Goal: Task Accomplishment & Management: Complete application form

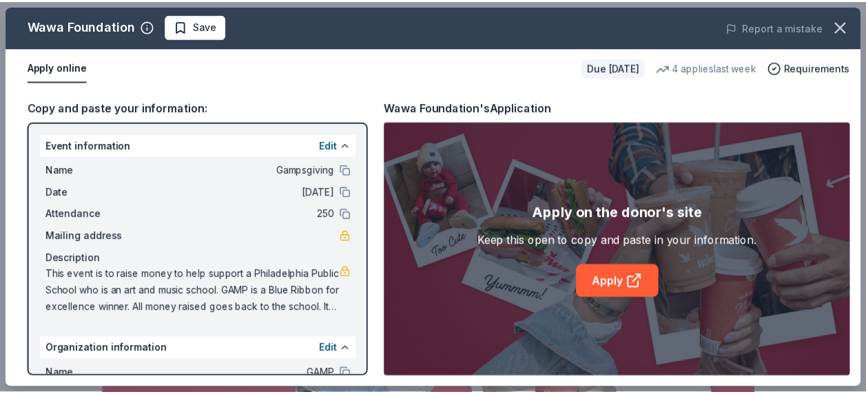
scroll to position [207, 0]
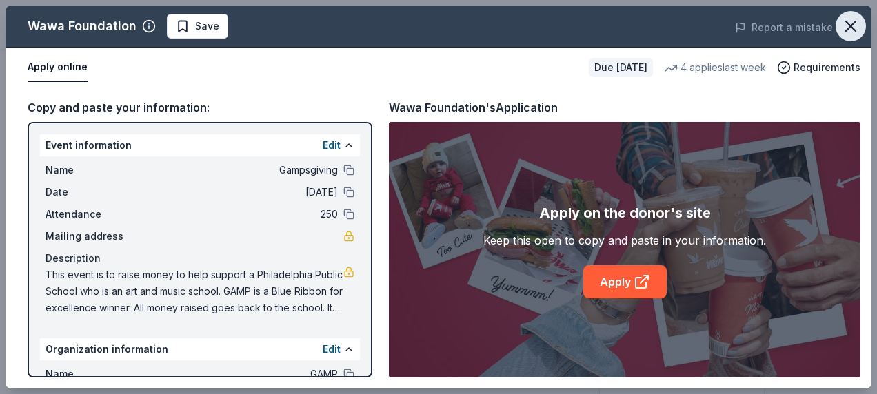
click at [851, 26] on icon "button" at bounding box center [851, 26] width 10 height 10
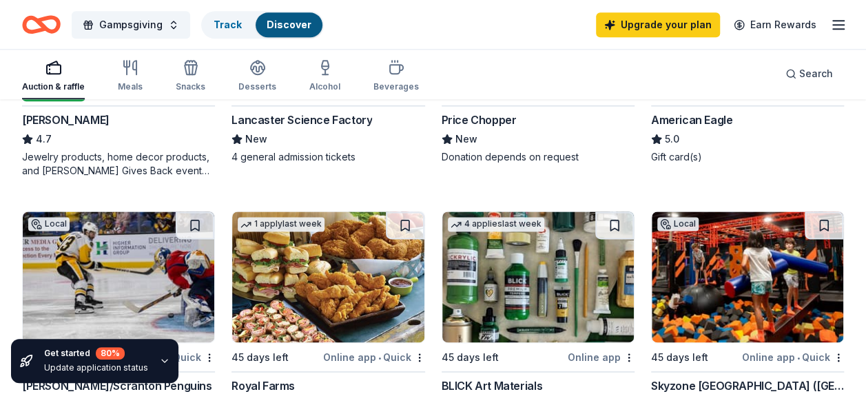
scroll to position [896, 0]
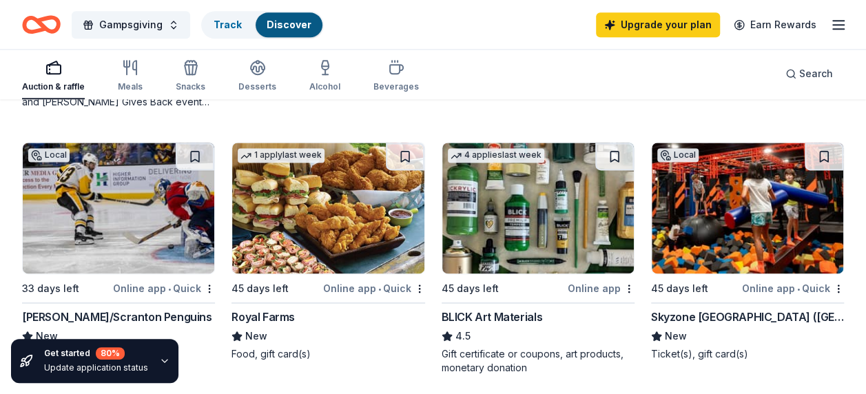
click at [718, 215] on img at bounding box center [748, 208] width 192 height 131
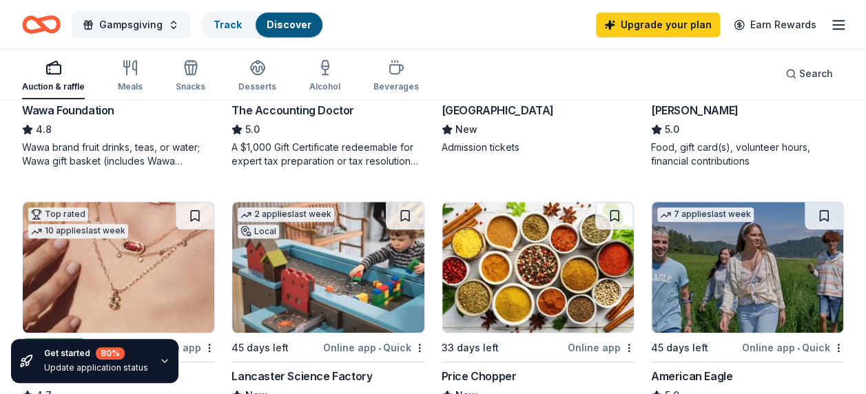
scroll to position [620, 0]
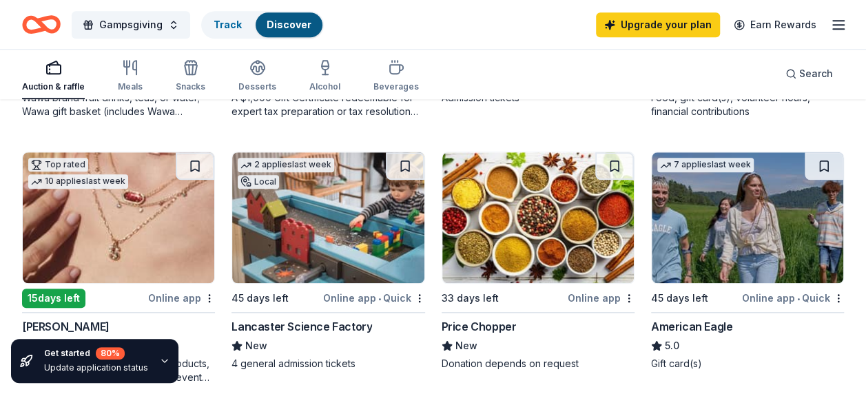
click at [752, 219] on img at bounding box center [748, 217] width 192 height 131
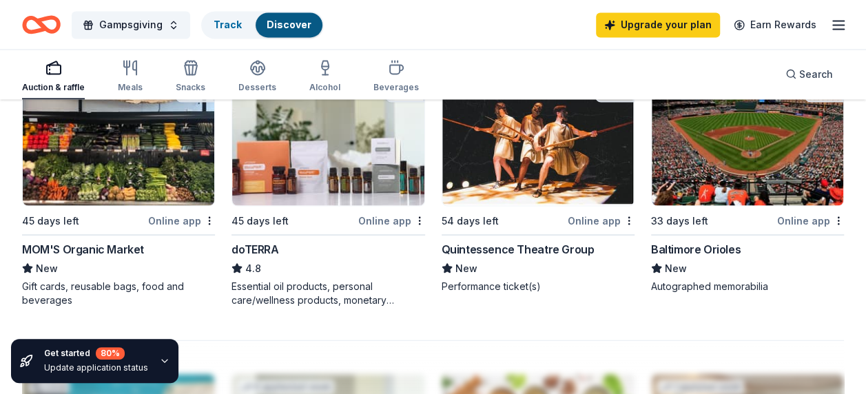
scroll to position [1241, 0]
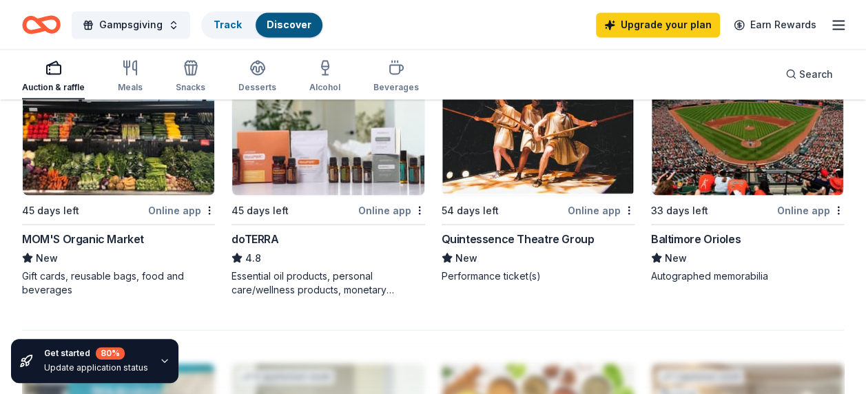
click at [156, 163] on img at bounding box center [119, 129] width 192 height 131
click at [517, 135] on img at bounding box center [539, 129] width 192 height 131
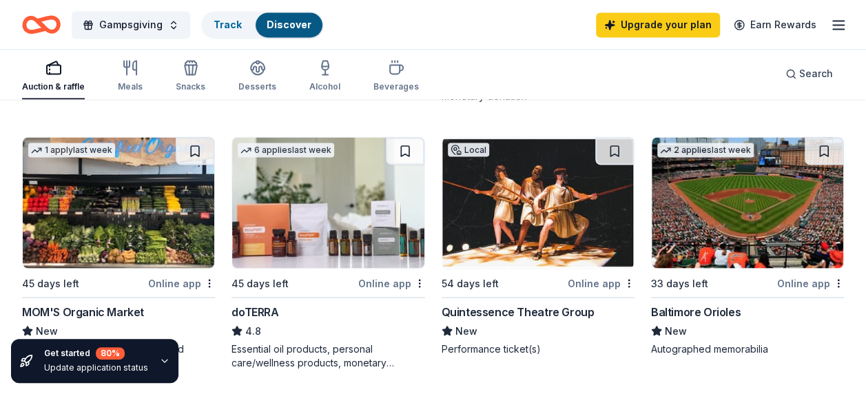
scroll to position [1172, 0]
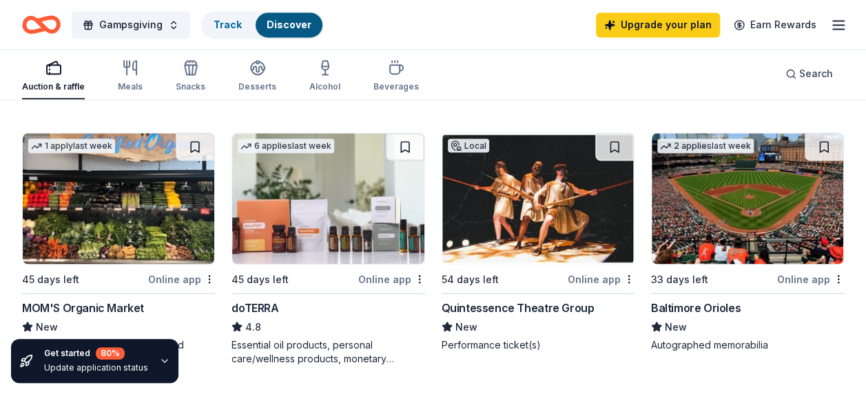
click at [715, 250] on img at bounding box center [748, 198] width 192 height 131
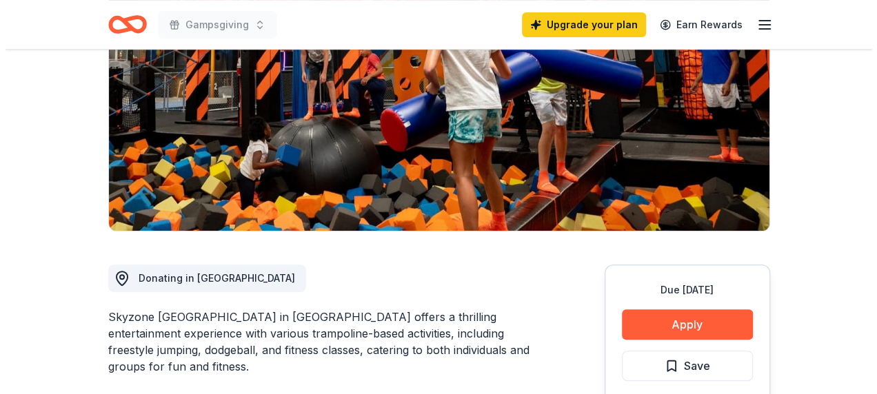
scroll to position [276, 0]
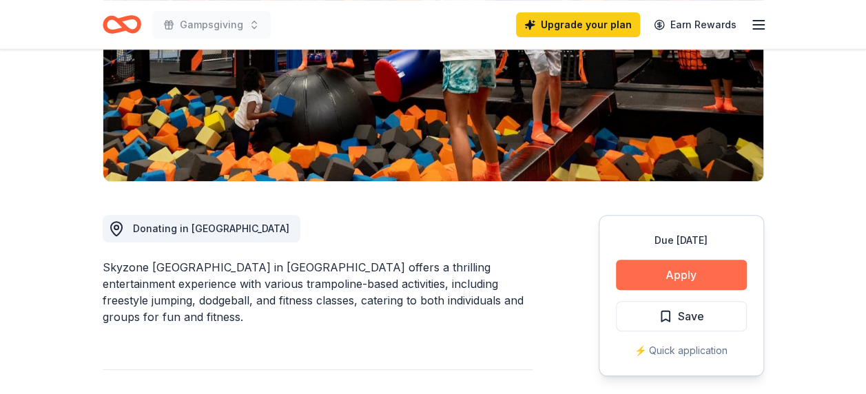
click at [693, 260] on button "Apply" at bounding box center [681, 275] width 131 height 30
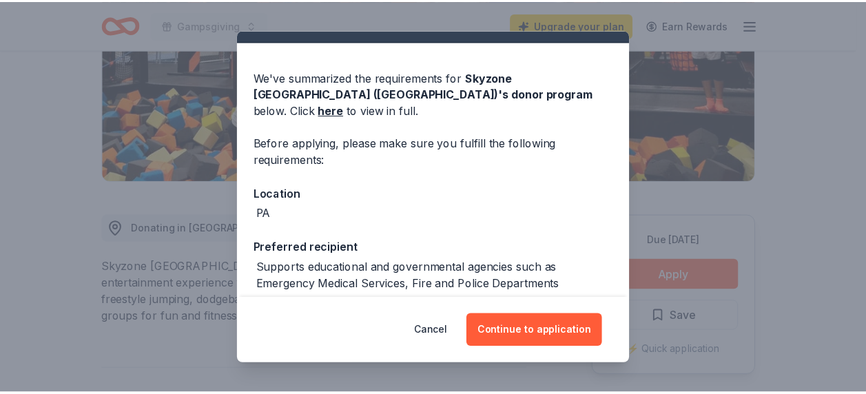
scroll to position [0, 0]
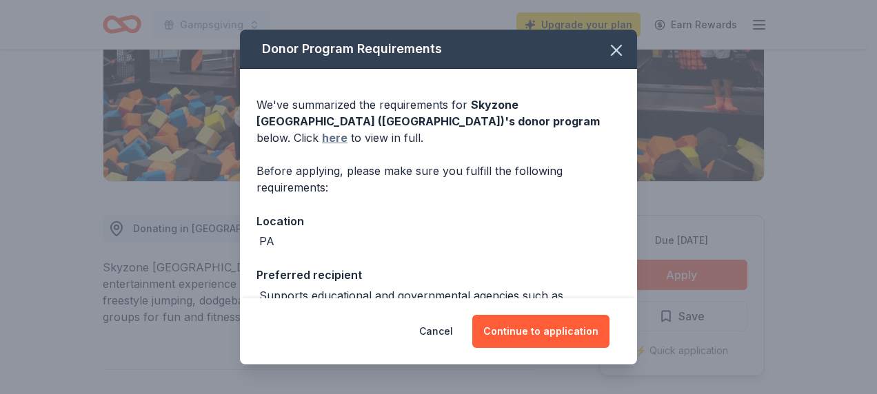
click at [347, 130] on link "here" at bounding box center [335, 138] width 26 height 17
click at [609, 44] on icon "button" at bounding box center [616, 50] width 19 height 19
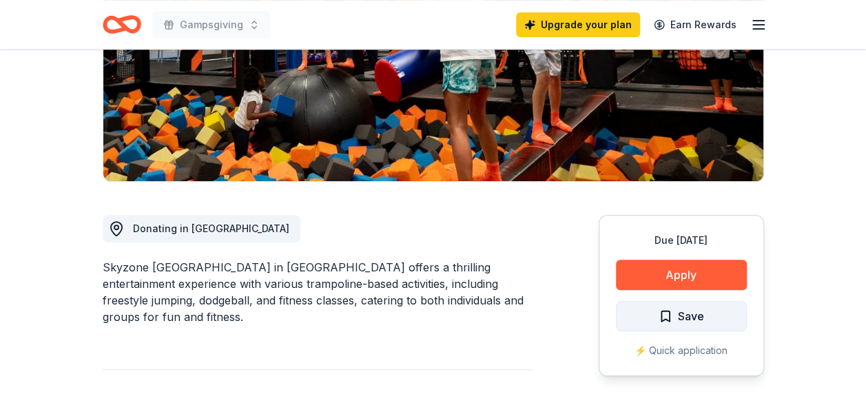
scroll to position [482, 0]
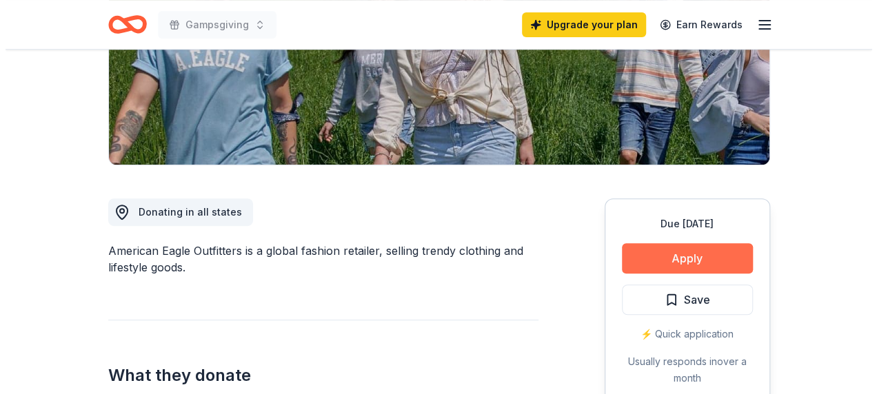
scroll to position [276, 0]
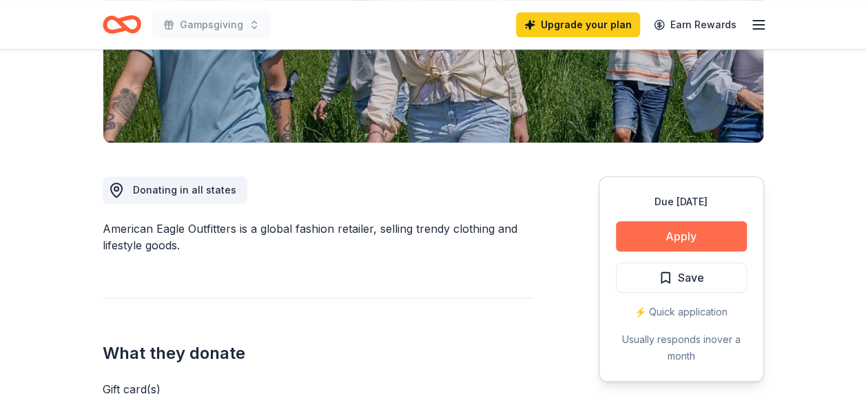
click at [691, 240] on button "Apply" at bounding box center [681, 236] width 131 height 30
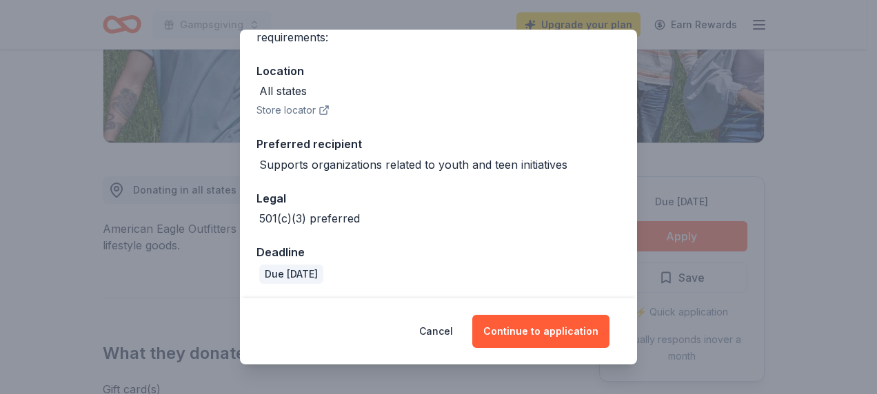
scroll to position [135, 0]
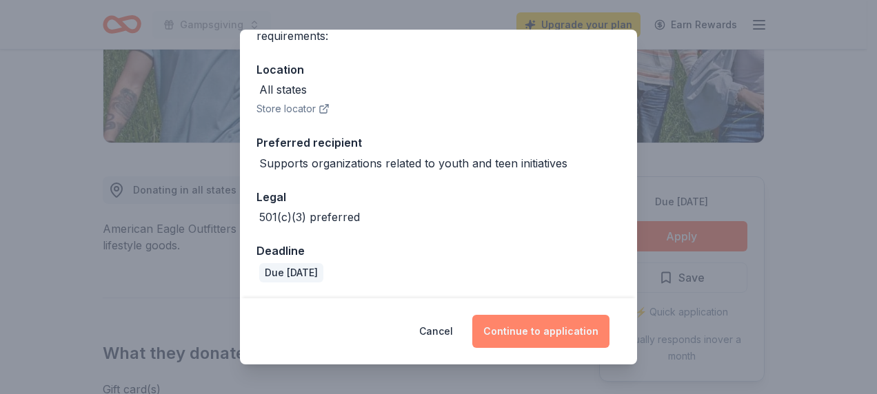
click at [539, 332] on button "Continue to application" at bounding box center [540, 331] width 137 height 33
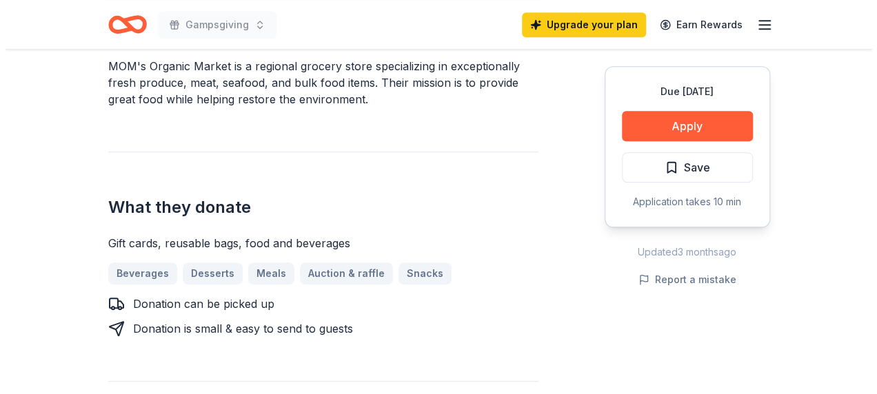
scroll to position [482, 0]
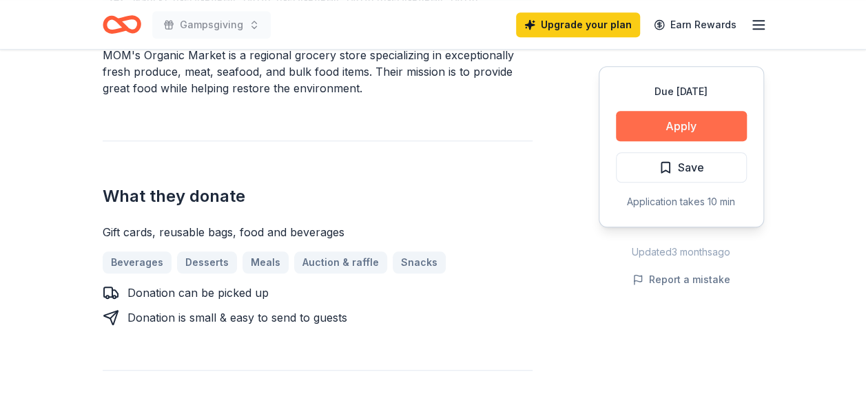
click at [699, 127] on button "Apply" at bounding box center [681, 126] width 131 height 30
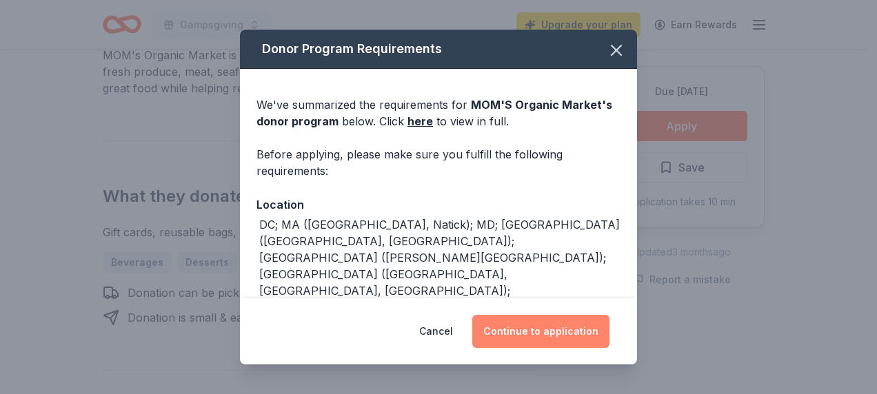
click at [565, 325] on button "Continue to application" at bounding box center [540, 331] width 137 height 33
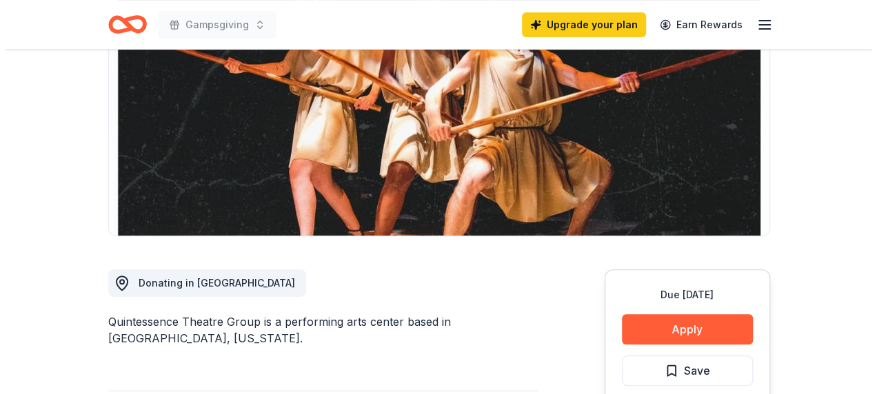
scroll to position [207, 0]
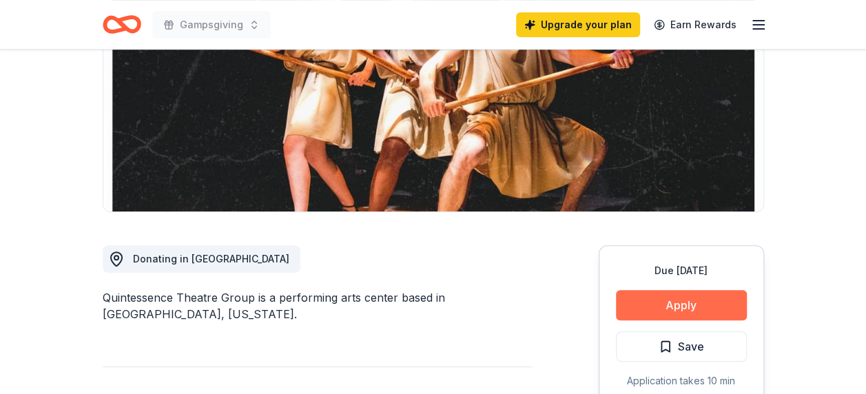
click at [684, 296] on button "Apply" at bounding box center [681, 305] width 131 height 30
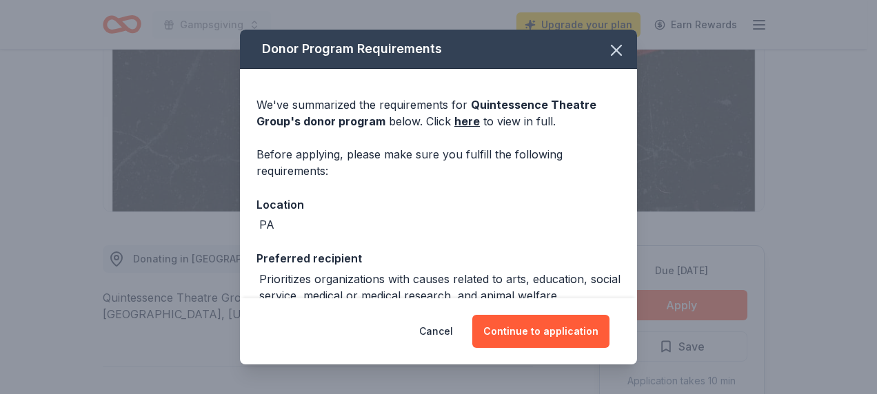
scroll to position [69, 0]
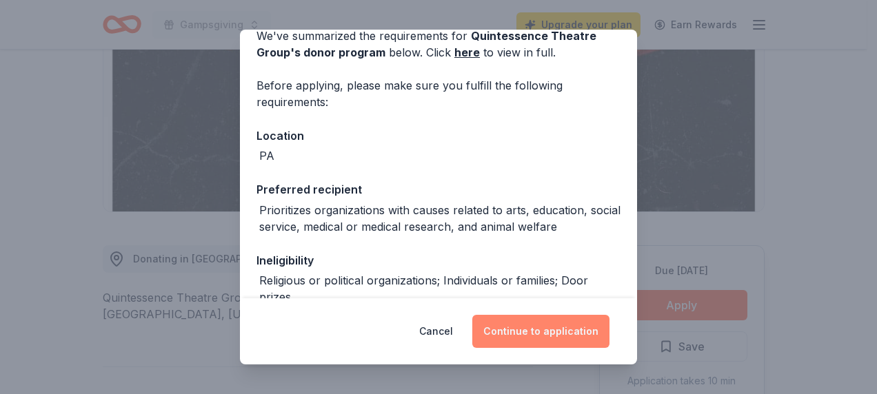
click at [532, 334] on button "Continue to application" at bounding box center [540, 331] width 137 height 33
